Goal: Find specific page/section: Find specific page/section

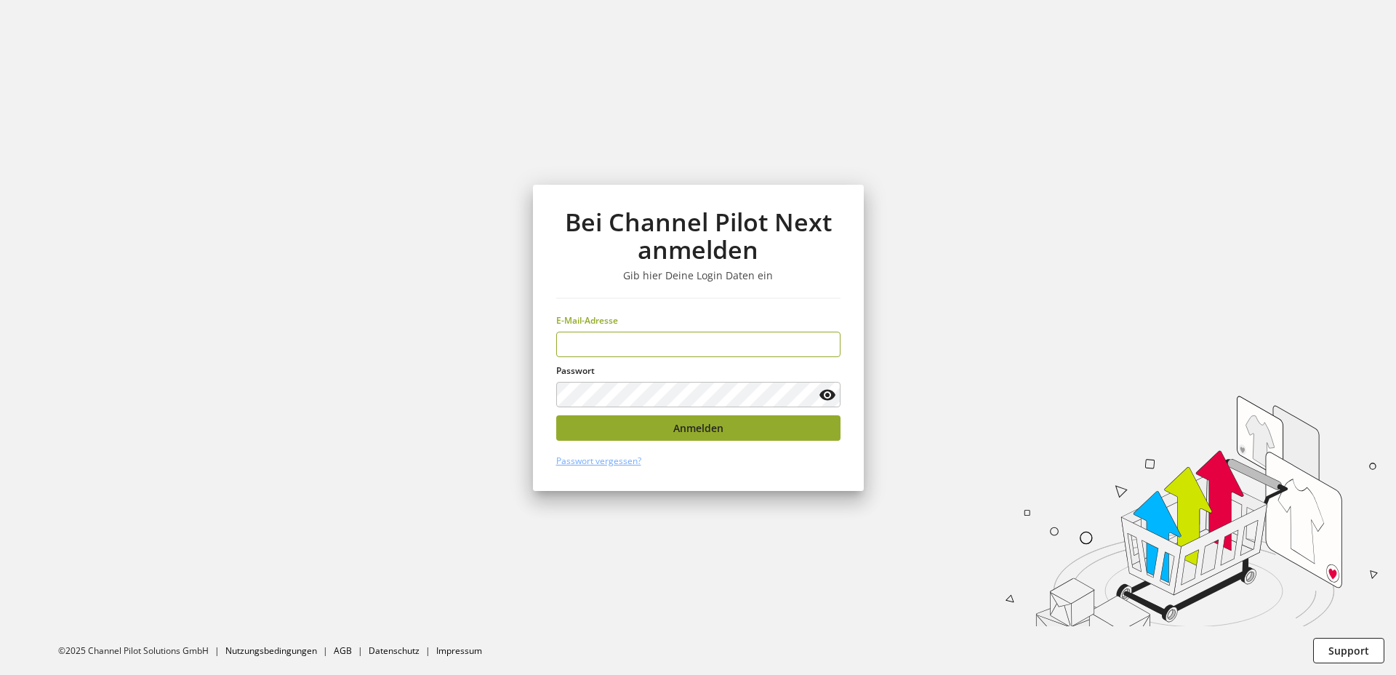
type input "**********"
click at [646, 425] on button "Anmelden" at bounding box center [698, 427] width 284 height 25
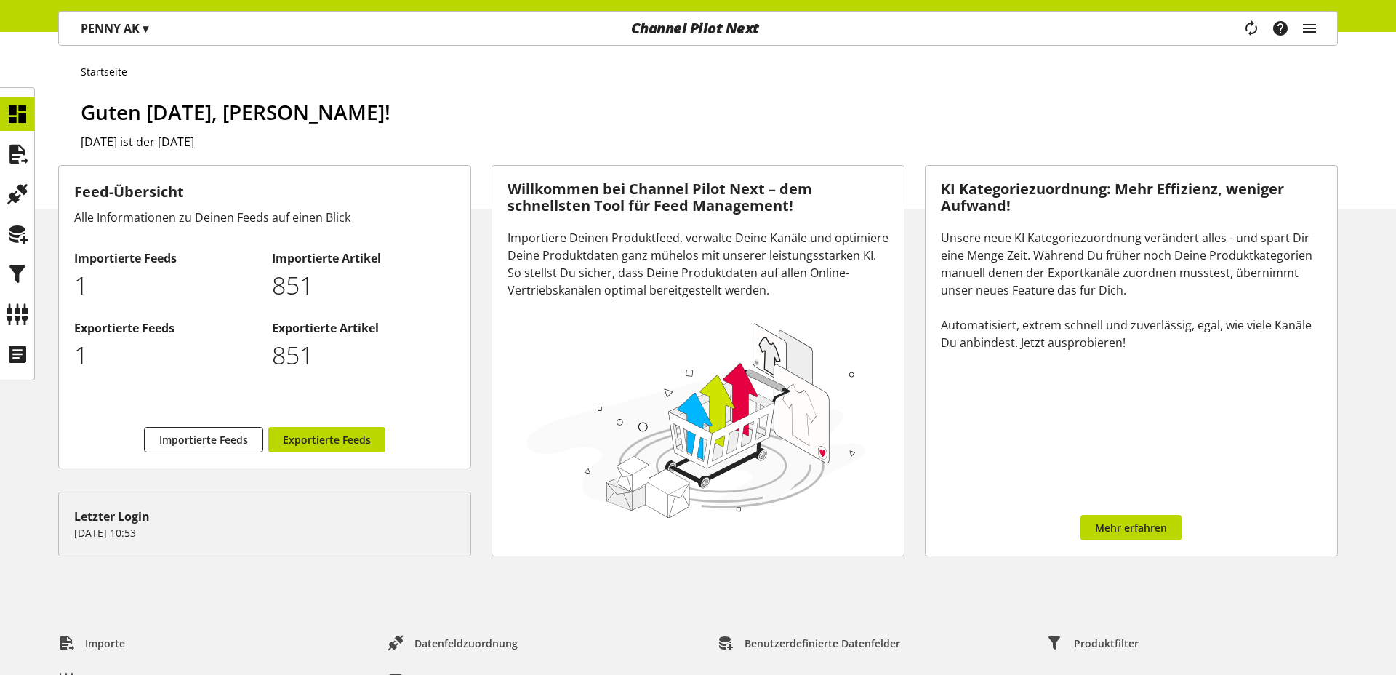
click at [147, 31] on span "▾" at bounding box center [146, 28] width 6 height 16
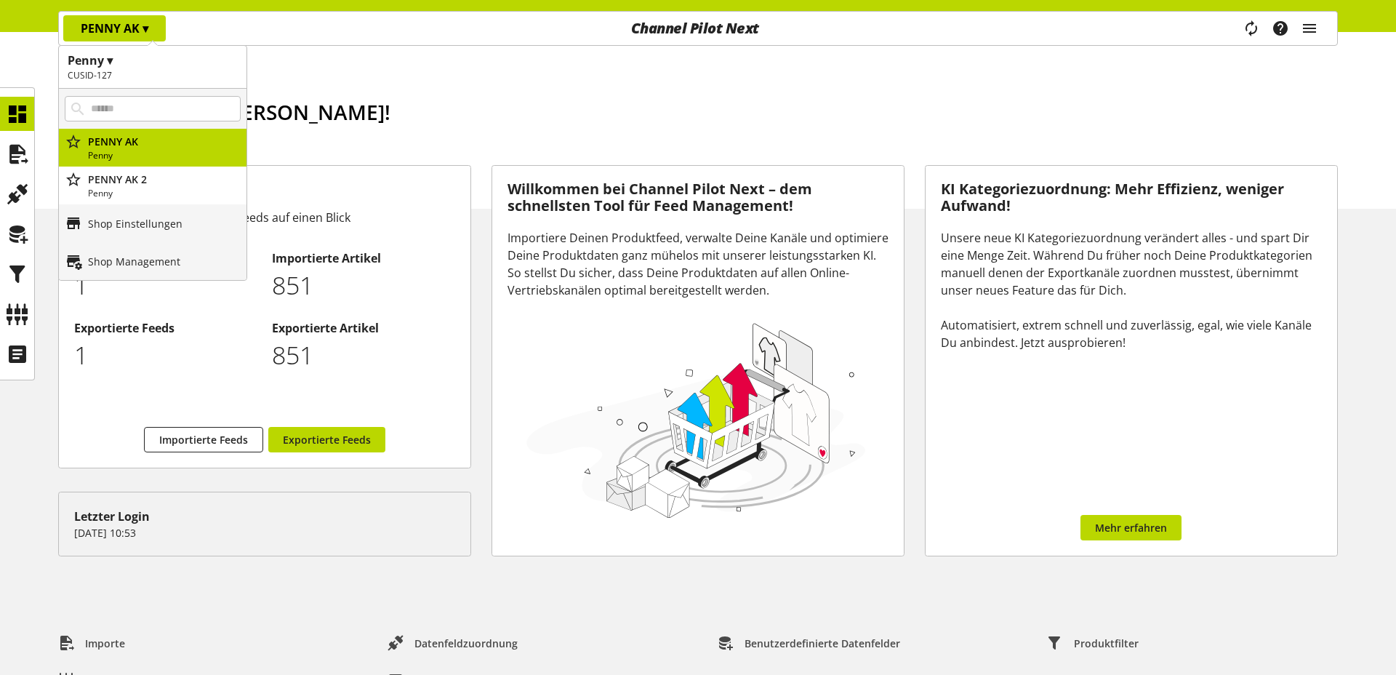
click at [154, 70] on h2 "CUSID-127" at bounding box center [153, 75] width 170 height 13
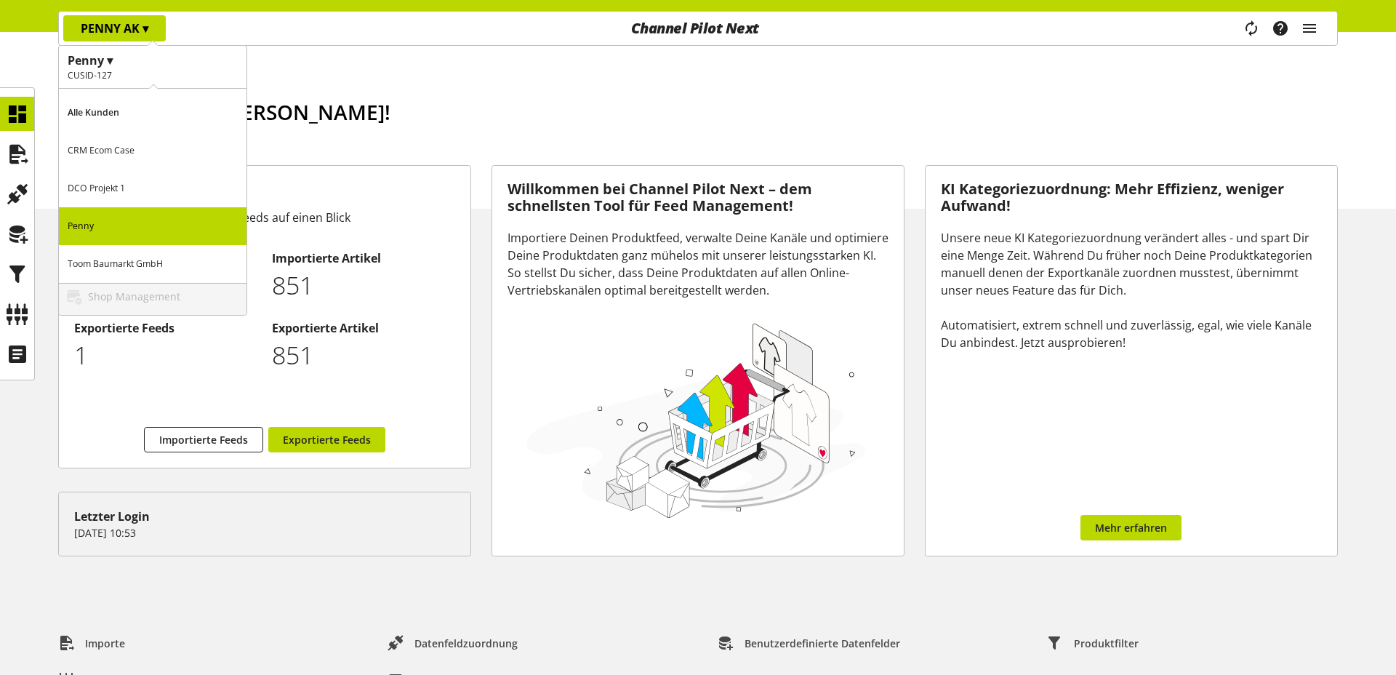
click at [137, 161] on p "CRM Ecom Case" at bounding box center [153, 151] width 188 height 38
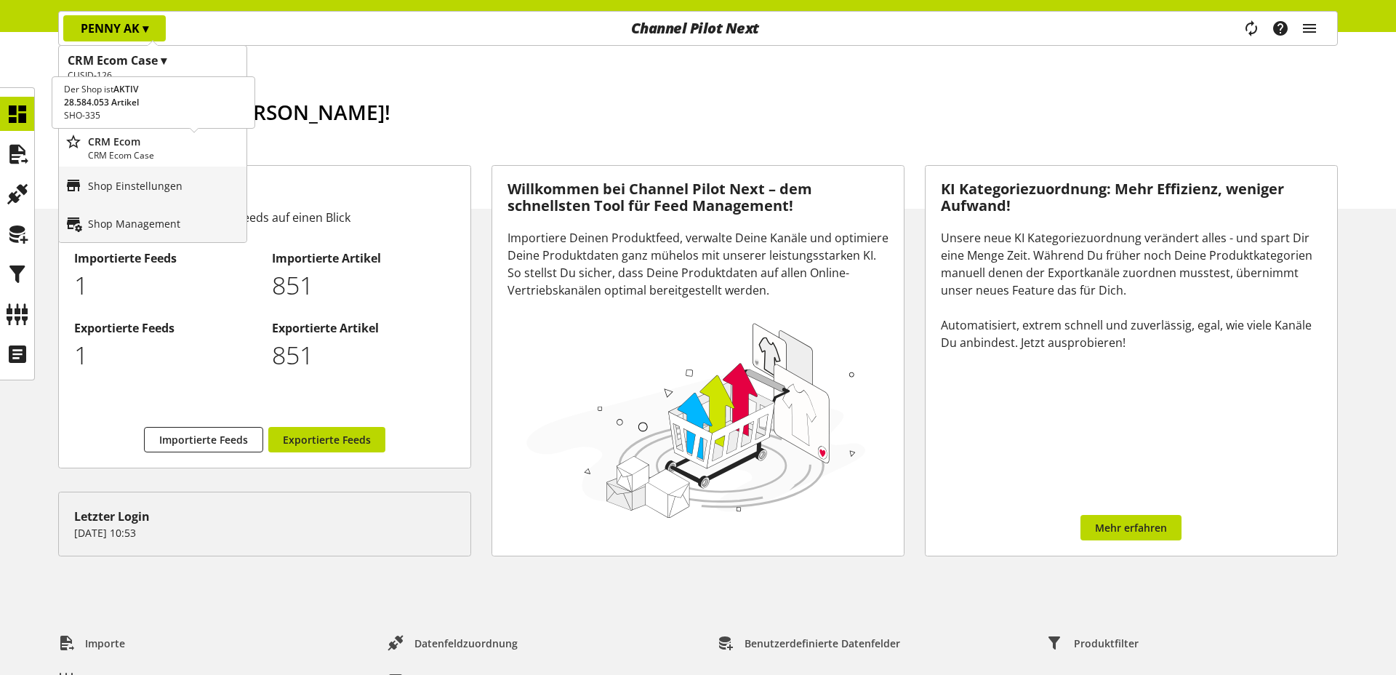
click at [160, 153] on p "CRM Ecom Case" at bounding box center [164, 155] width 153 height 13
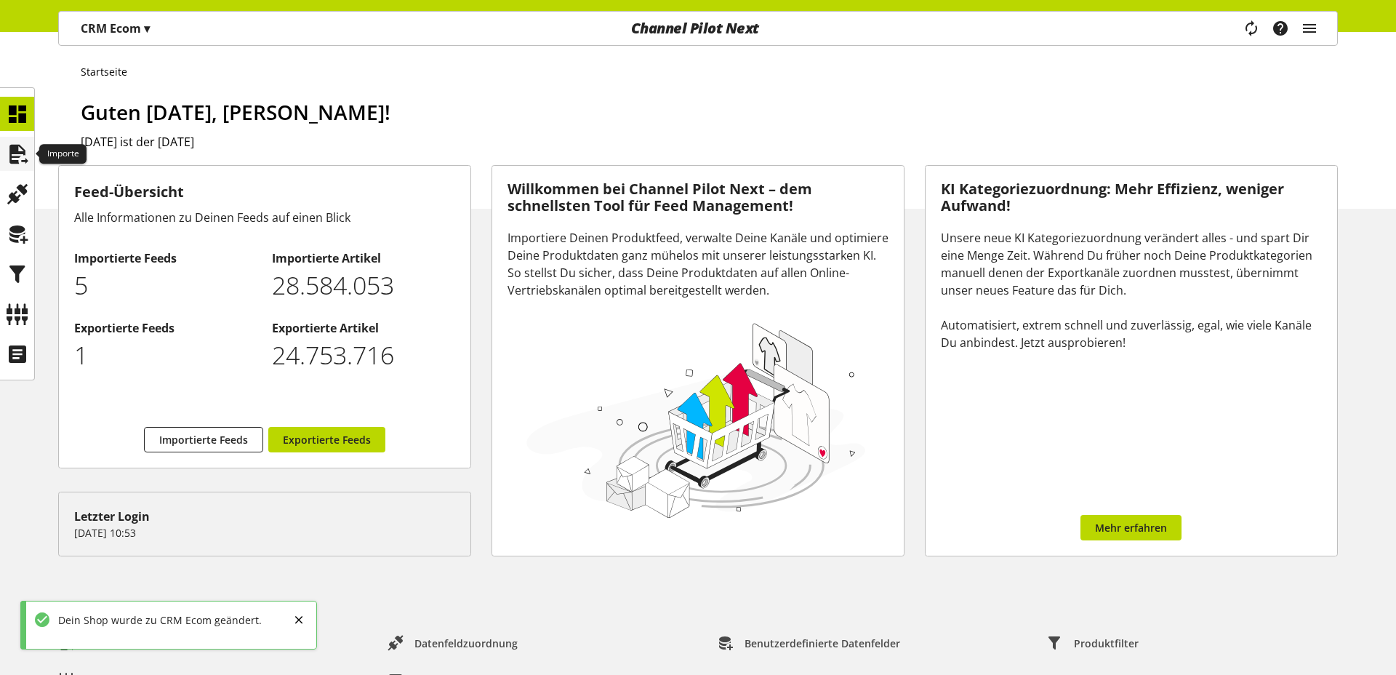
click at [11, 141] on icon at bounding box center [17, 154] width 23 height 29
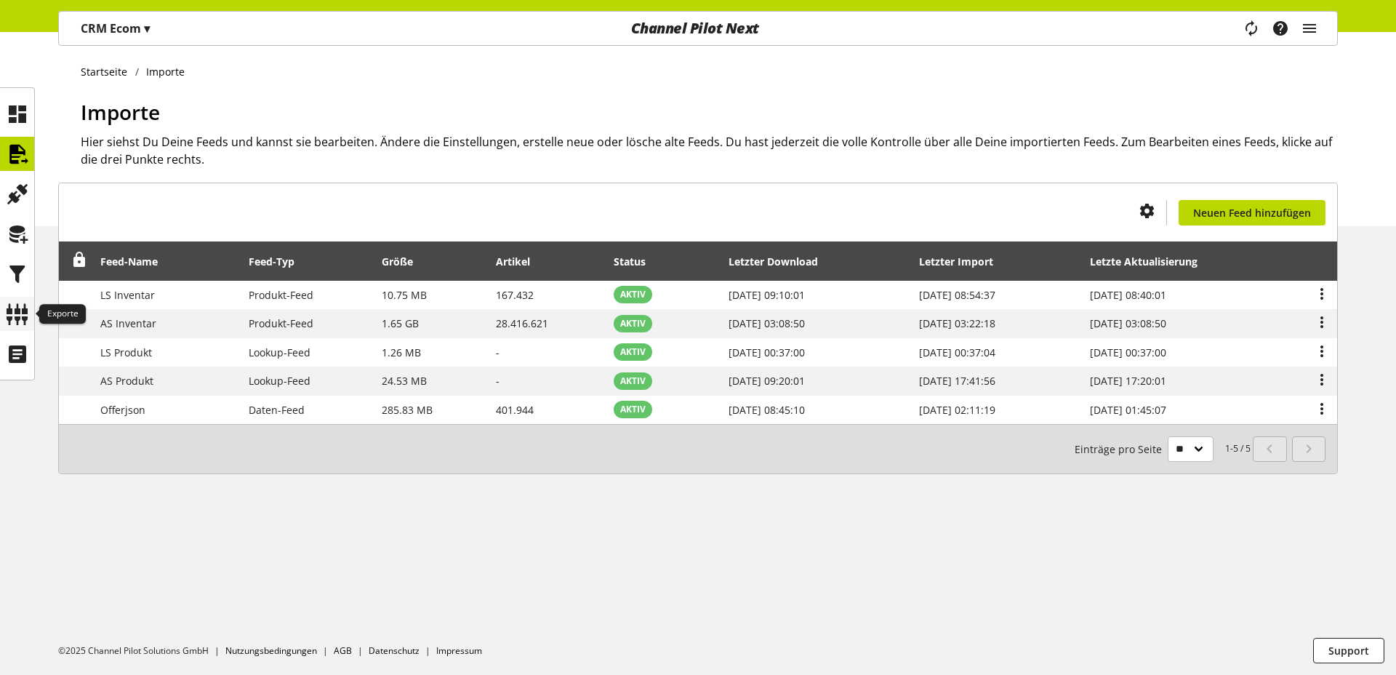
click at [23, 308] on icon at bounding box center [17, 314] width 23 height 29
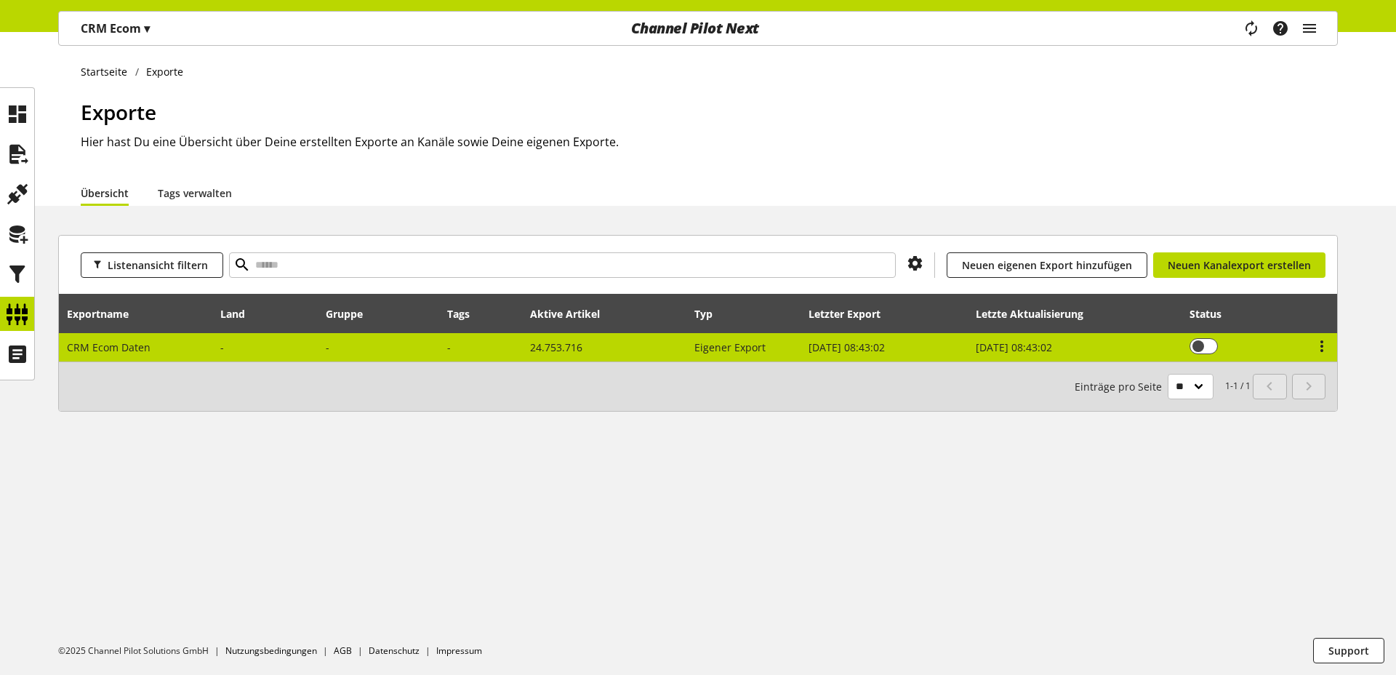
click at [170, 357] on td "CRM Ecom Daten" at bounding box center [136, 347] width 154 height 28
select select "********"
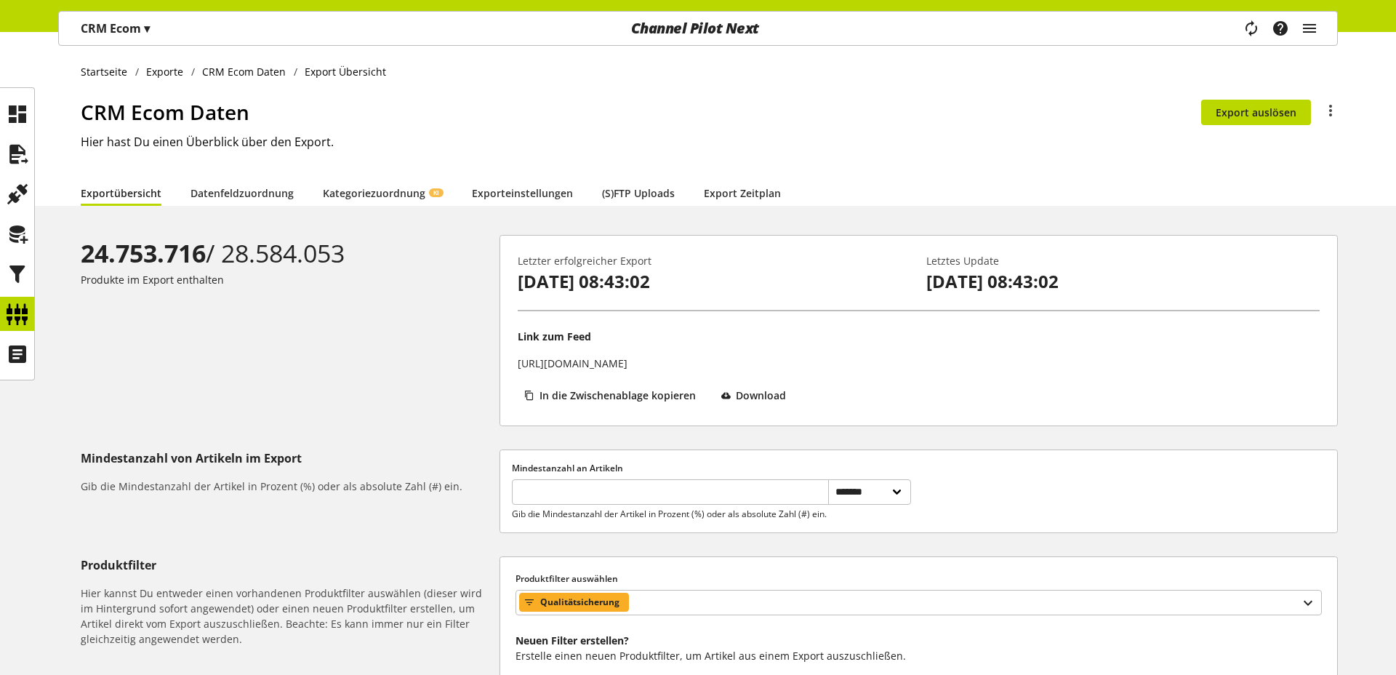
click at [507, 92] on div "Startseite Exporte CRM Ecom Daten Export Übersicht CRM Ecom Daten Du bist nicht…" at bounding box center [698, 119] width 1396 height 174
